Goal: Information Seeking & Learning: Learn about a topic

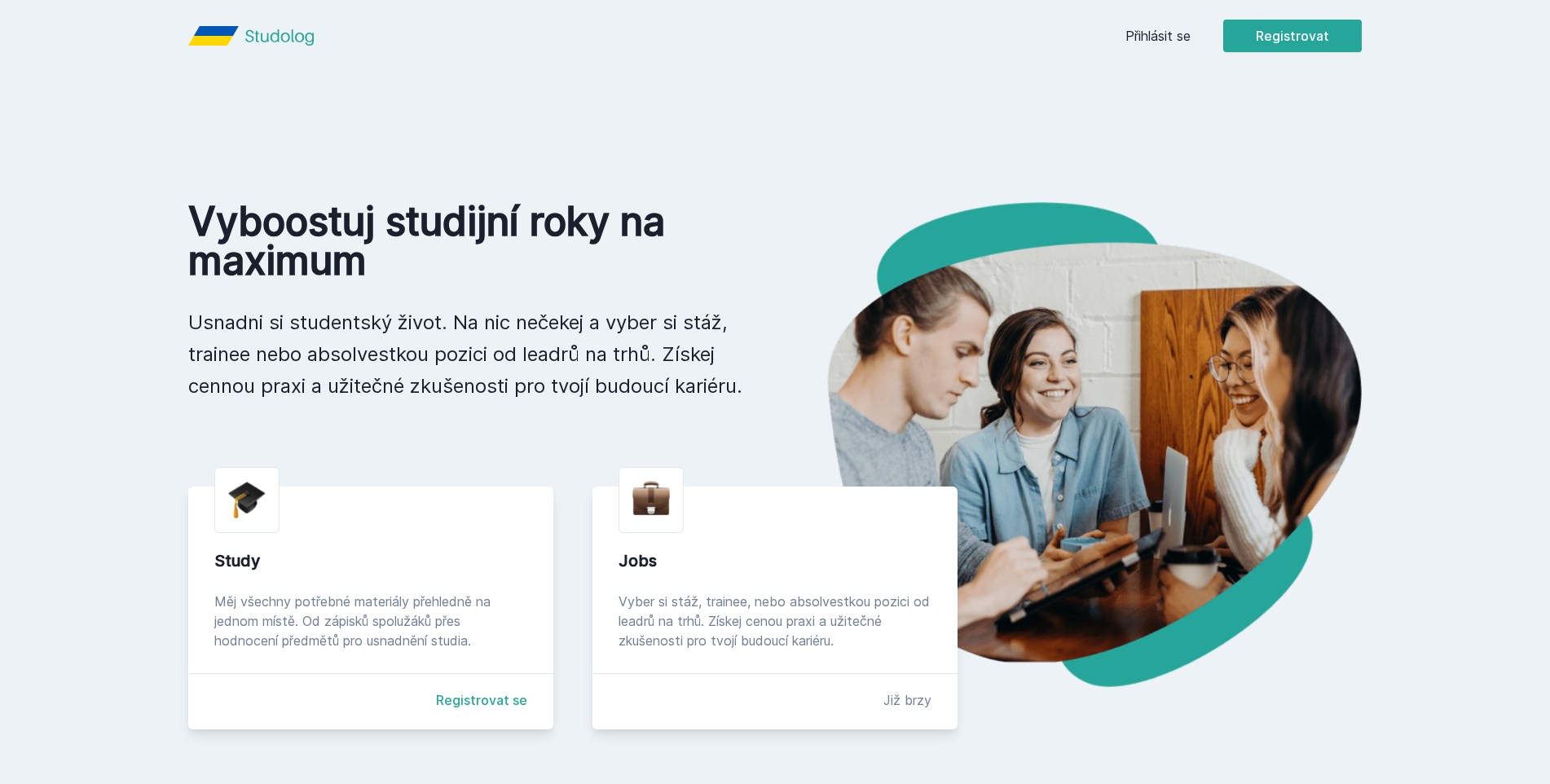
drag, startPoint x: 910, startPoint y: 134, endPoint x: 1118, endPoint y: 55, distance: 222.5
click at [1078, 86] on div "[PERSON_NAME] dostávat tipy ohledně studia, nových testů, hodnocení učitelů a p…" at bounding box center [775, 72] width 1550 height 145
click at [1145, 36] on div "[PERSON_NAME] dostávat tipy ohledně studia, nových testů, hodnocení učitelů a p…" at bounding box center [775, 72] width 1550 height 145
click at [767, 104] on button "Ne" at bounding box center [778, 105] width 59 height 41
click at [1179, 45] on link "Přihlásit se" at bounding box center [1158, 36] width 65 height 20
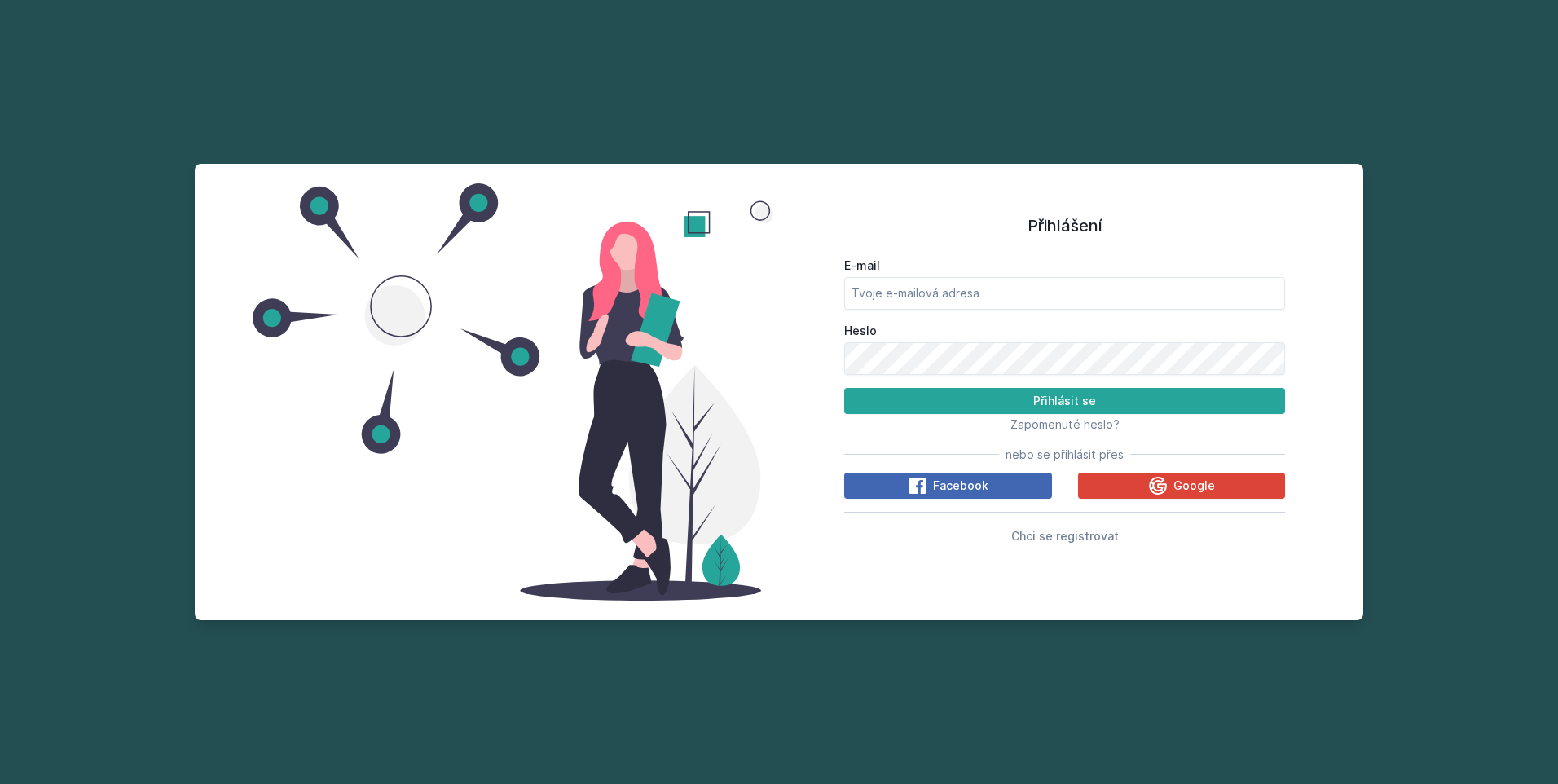
click at [996, 265] on label "E-mail" at bounding box center [1064, 265] width 440 height 16
click at [996, 277] on input "E-mail" at bounding box center [1064, 293] width 440 height 32
click at [989, 283] on input "E-mail" at bounding box center [1064, 293] width 440 height 32
type input "[EMAIL_ADDRESS][DOMAIN_NAME]"
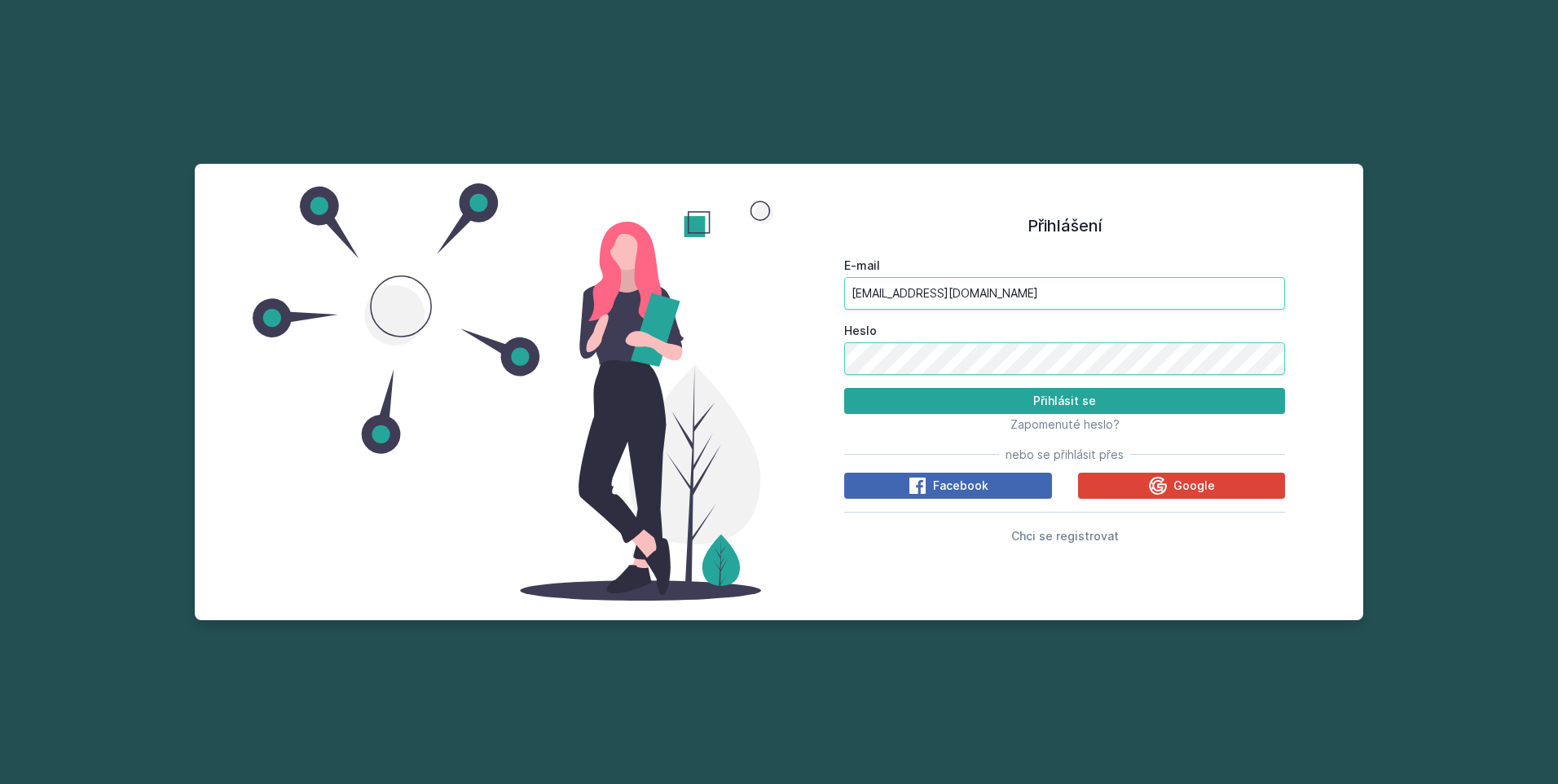
click at [844, 388] on button "Přihlásit se" at bounding box center [1064, 400] width 440 height 26
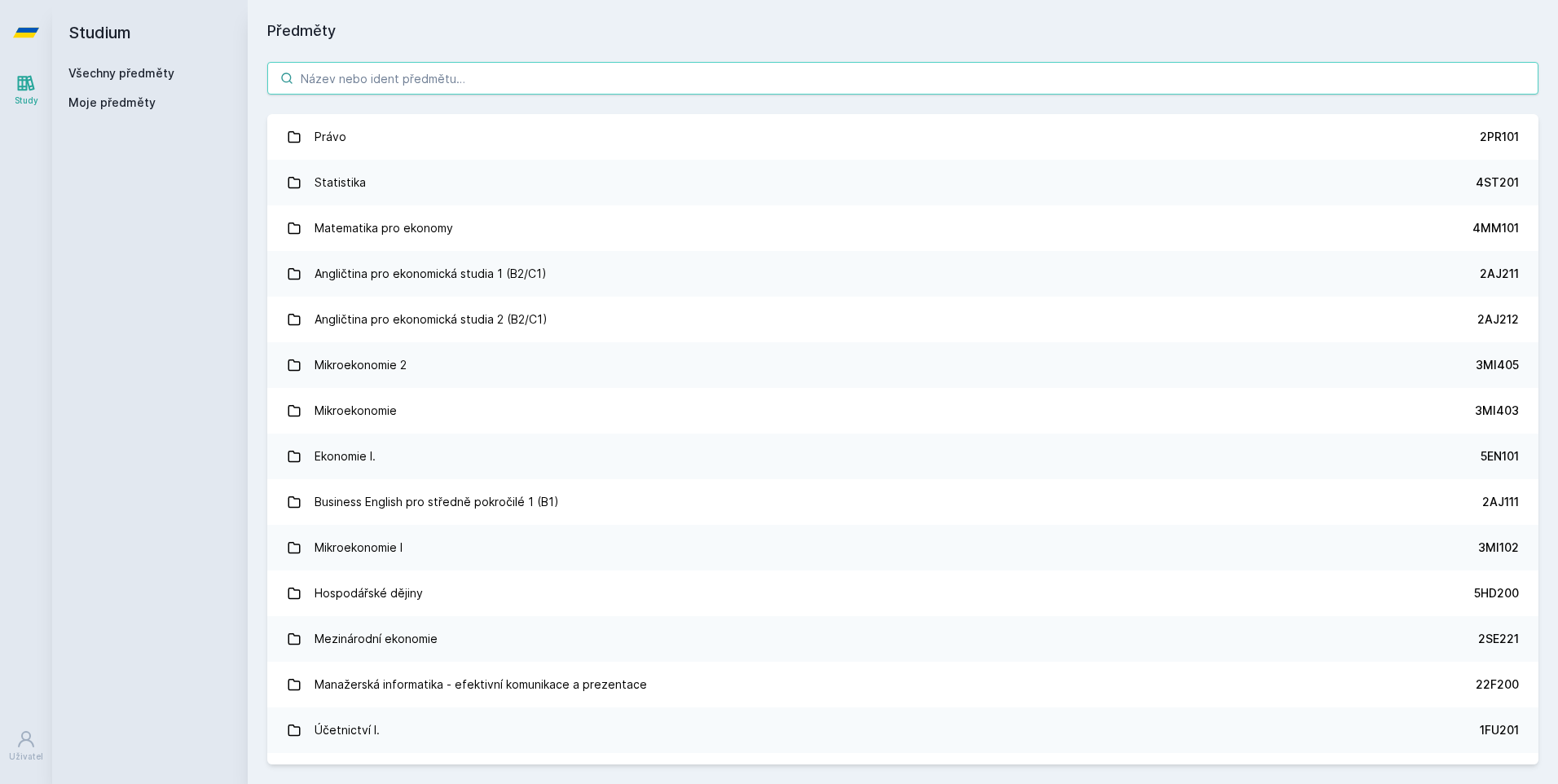
click at [433, 90] on input "search" at bounding box center [903, 78] width 1271 height 32
click at [413, 73] on input "search" at bounding box center [903, 78] width 1271 height 32
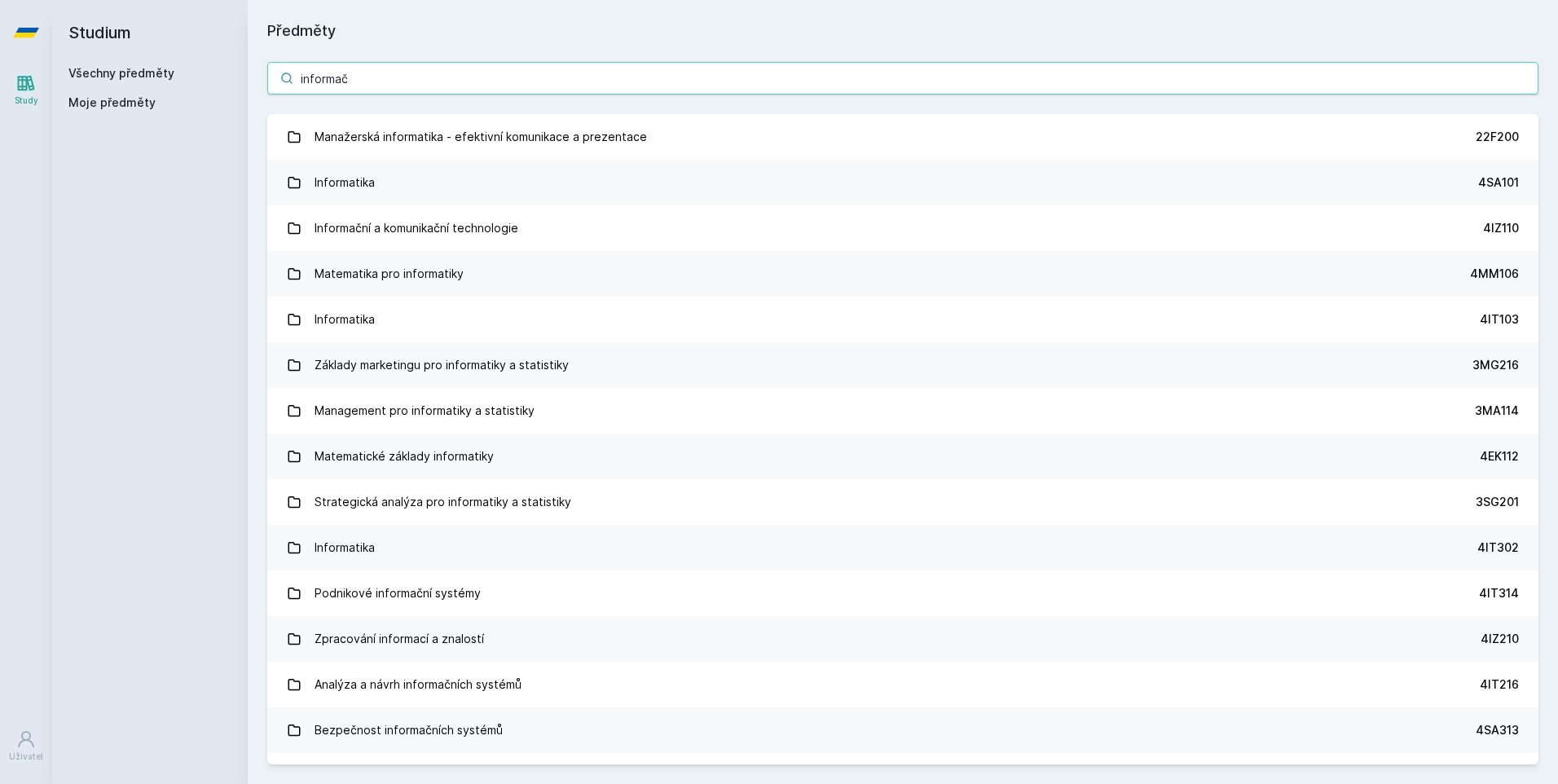
type input "informač"
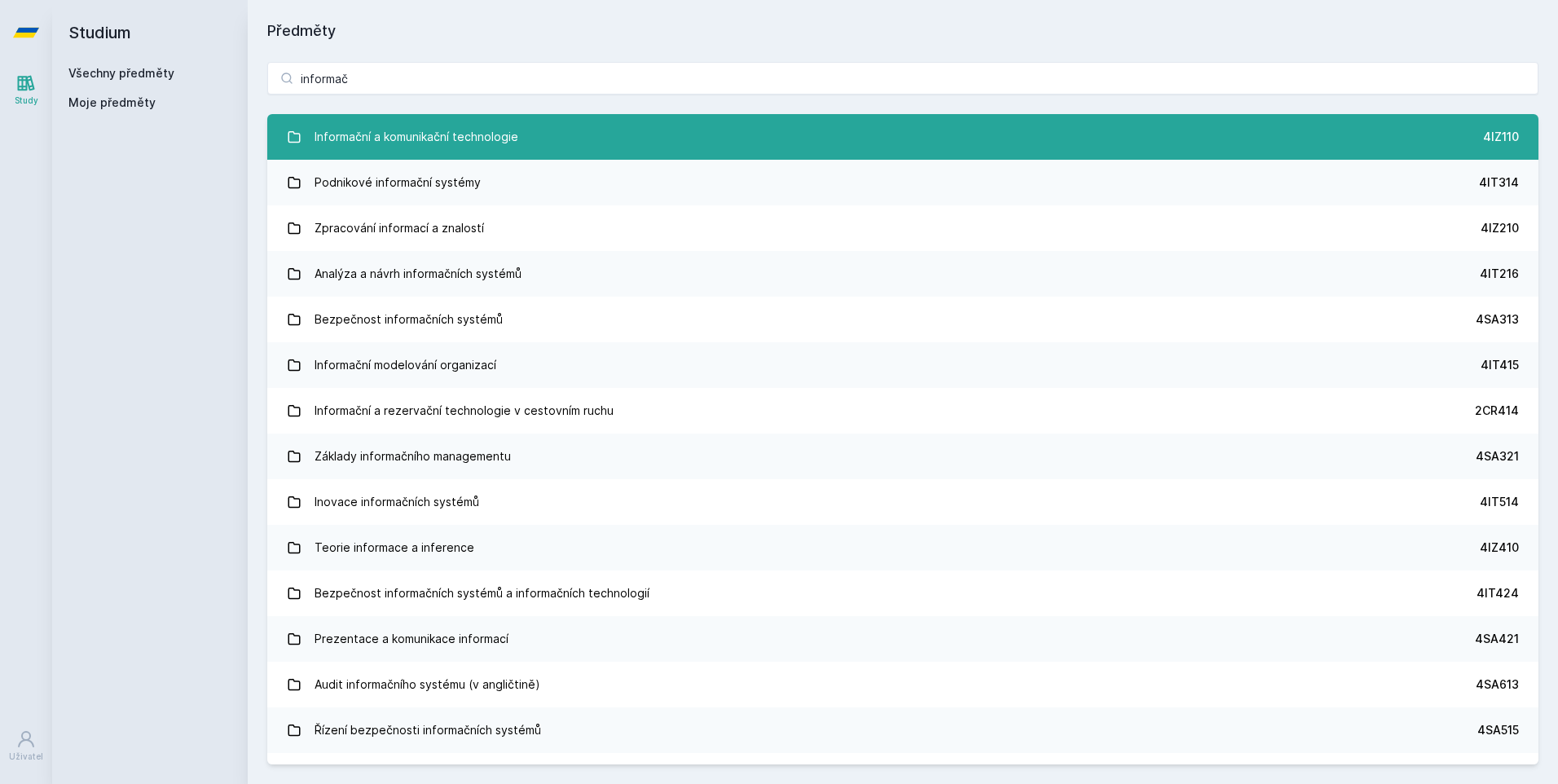
click at [504, 137] on div "Informační a komunikační technologie" at bounding box center [417, 137] width 204 height 32
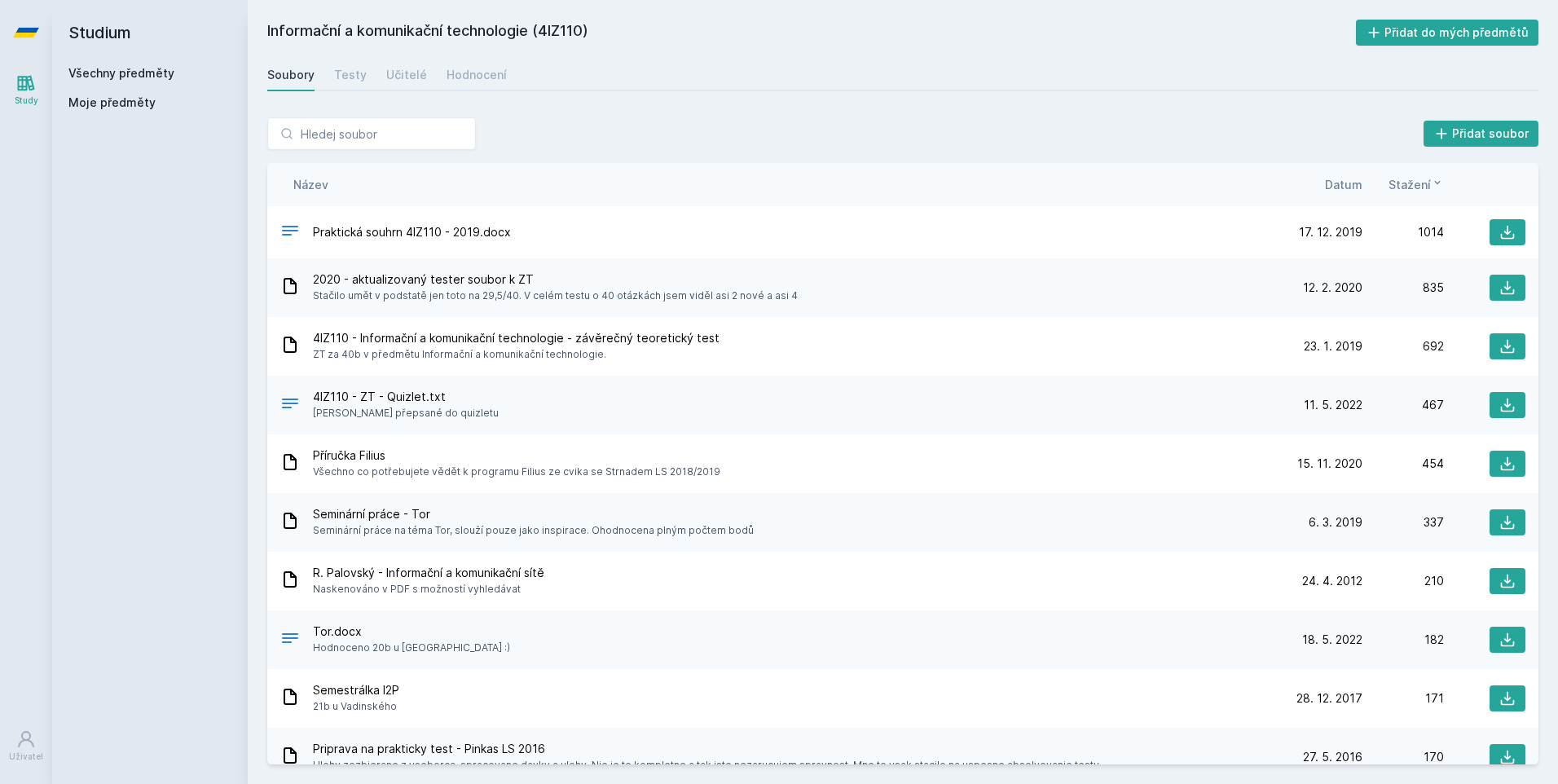
click at [1342, 178] on span "Datum" at bounding box center [1343, 184] width 37 height 17
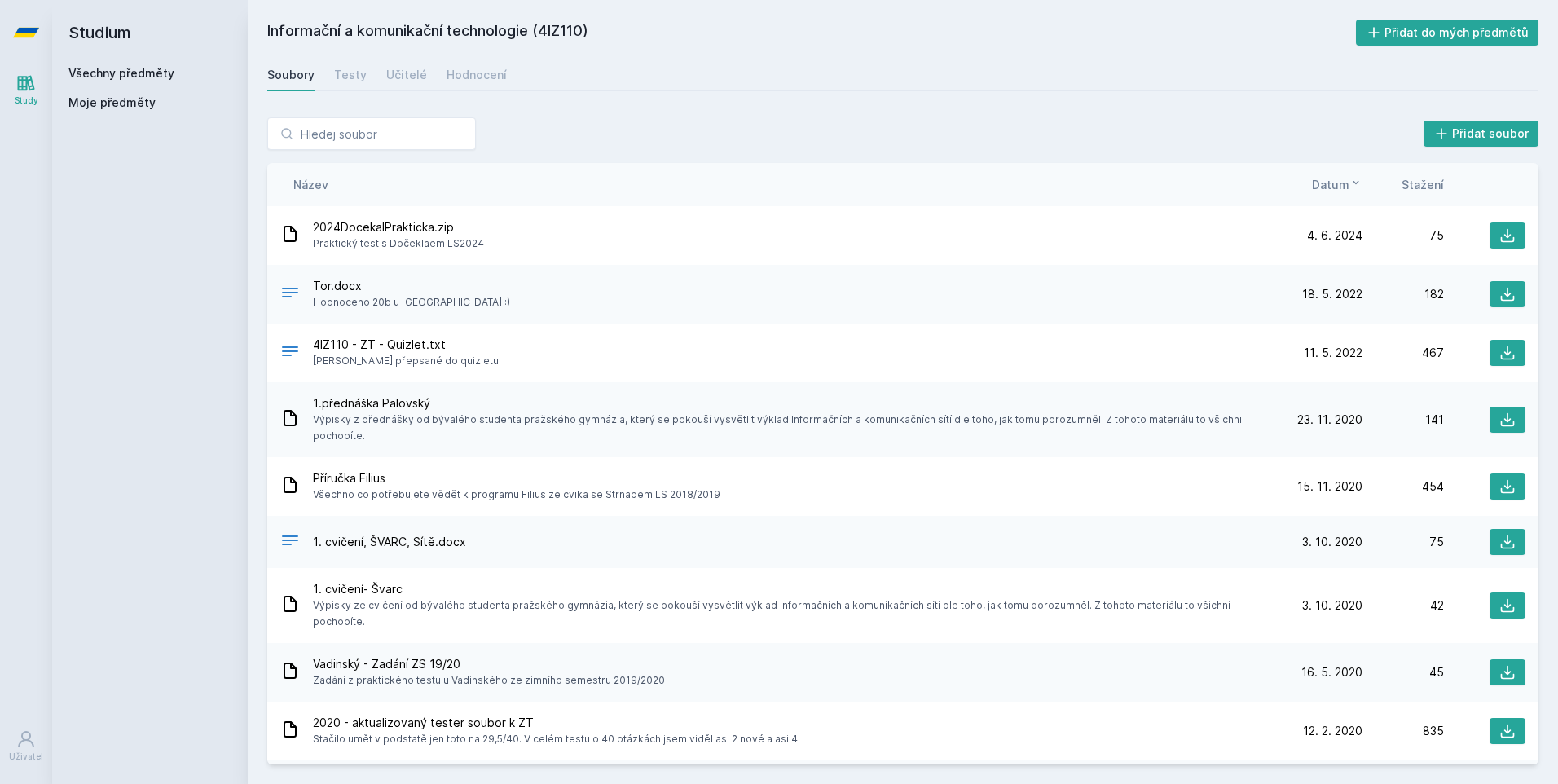
click at [412, 423] on span "Výpisky z přednášky od bývalého studenta pražského gymnázia, který se pokouší v…" at bounding box center [793, 428] width 961 height 32
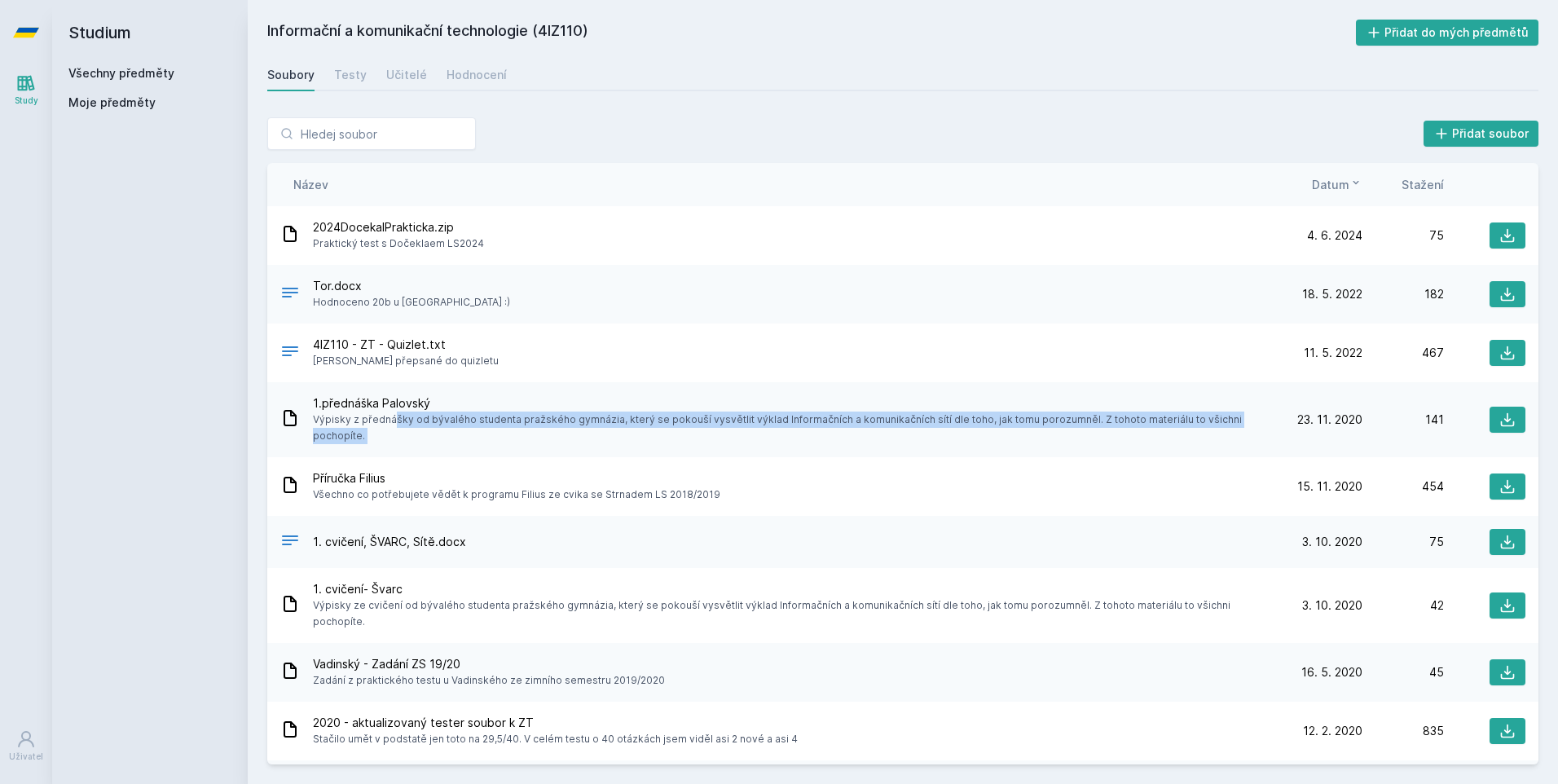
click at [413, 424] on span "Výpisky z přednášky od bývalého studenta pražského gymnázia, který se pokouší v…" at bounding box center [793, 428] width 961 height 32
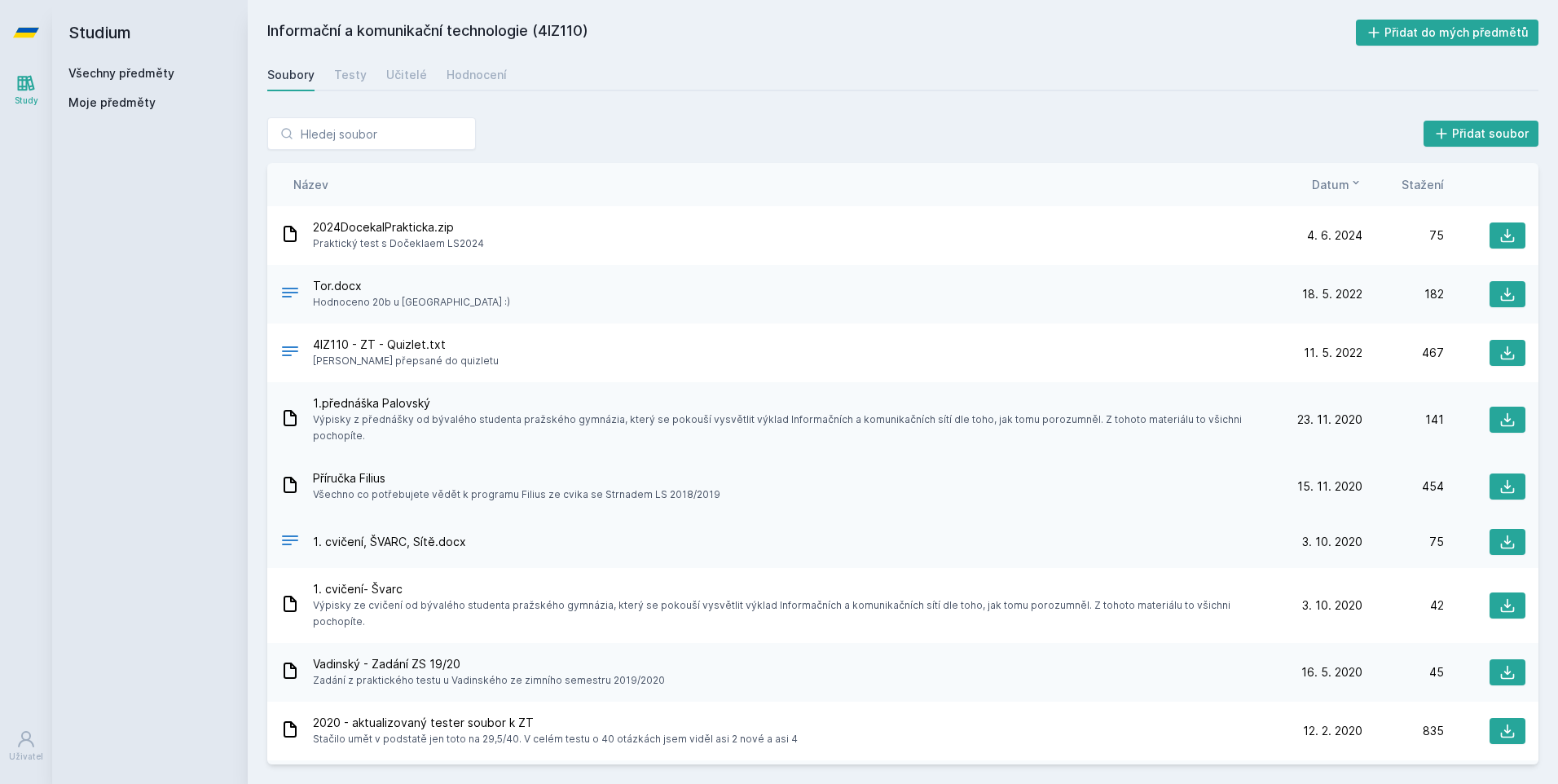
drag, startPoint x: 413, startPoint y: 424, endPoint x: 512, endPoint y: 483, distance: 115.2
click at [512, 486] on span "Všechno co potřebujete vědět k programu Filius ze cvika se Strnadem LS 2018/2019" at bounding box center [517, 494] width 407 height 16
click at [1468, 473] on div at bounding box center [1484, 486] width 81 height 26
click at [1489, 473] on button at bounding box center [1507, 486] width 36 height 26
click at [499, 486] on span "Všechno co potřebujete vědět k programu Filius ze cvika se Strnadem LS 2018/2019" at bounding box center [517, 494] width 407 height 16
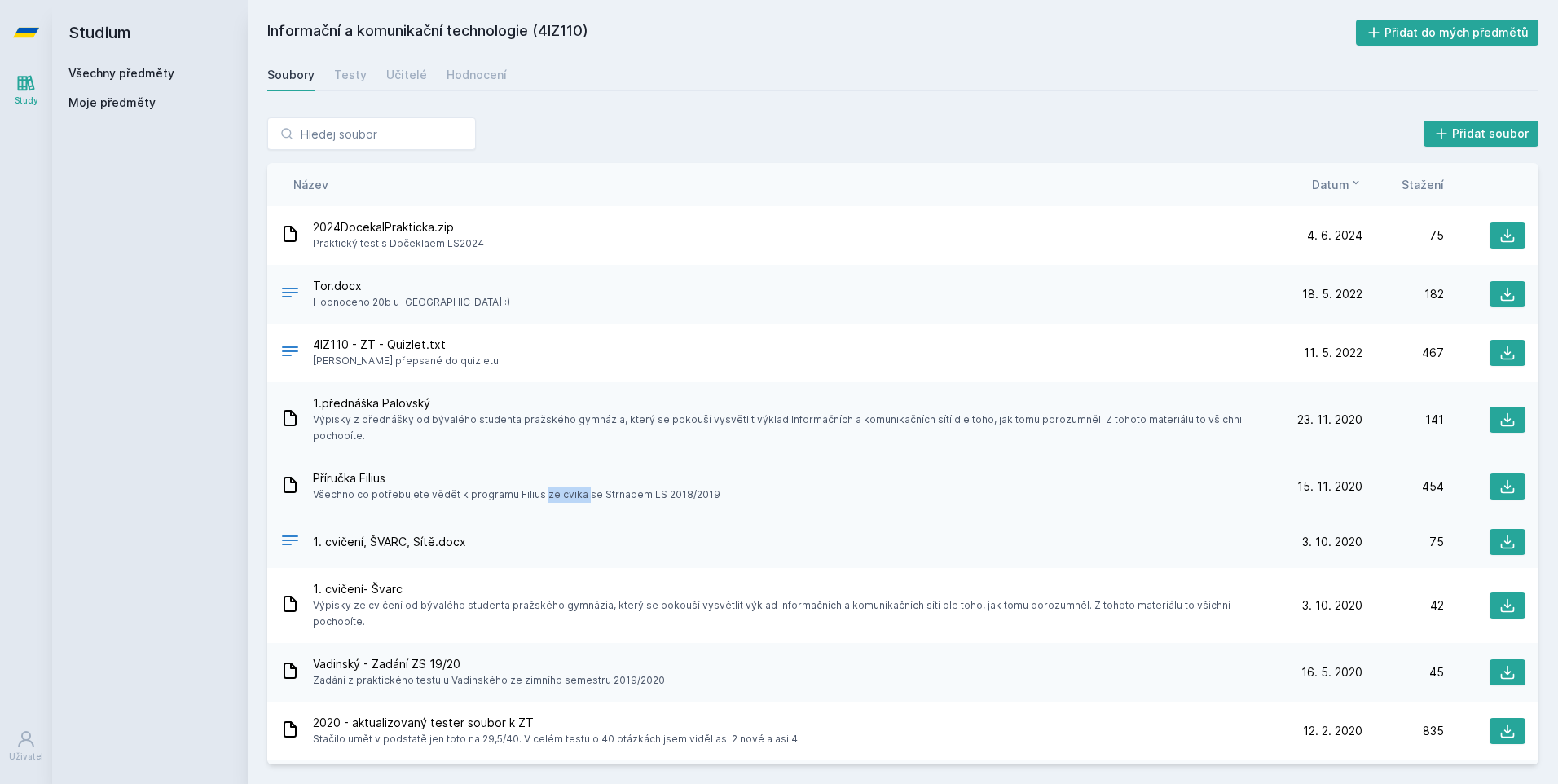
click at [499, 486] on span "Všechno co potřebujete vědět k programu Filius ze cvika se Strnadem LS 2018/2019" at bounding box center [517, 494] width 407 height 16
drag, startPoint x: 499, startPoint y: 480, endPoint x: 417, endPoint y: 433, distance: 94.5
click at [417, 433] on div "1.přednáška [PERSON_NAME] Výpisky z přednášky od bývalého studenta [GEOGRAPHIC_…" at bounding box center [903, 419] width 1271 height 75
